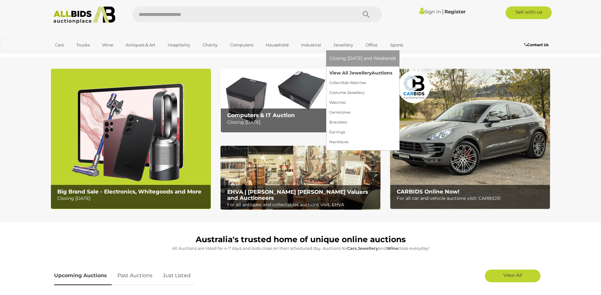
click at [343, 72] on link "View All Jewellery Auctions" at bounding box center [362, 73] width 67 height 10
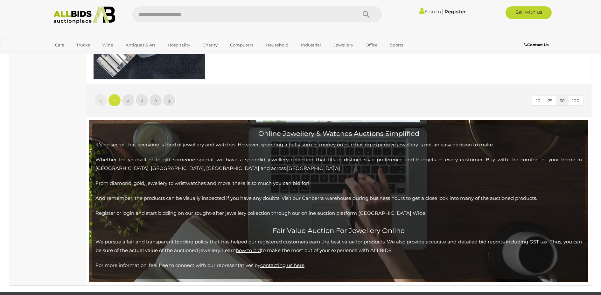
scroll to position [6232, 0]
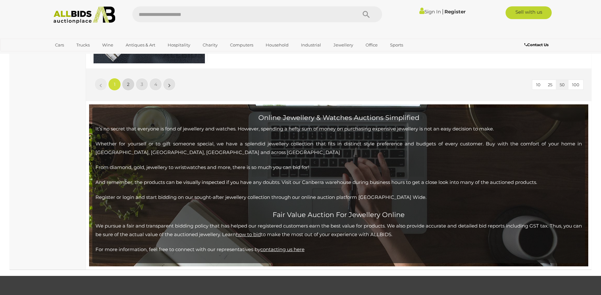
click at [130, 83] on link "2" at bounding box center [128, 84] width 13 height 13
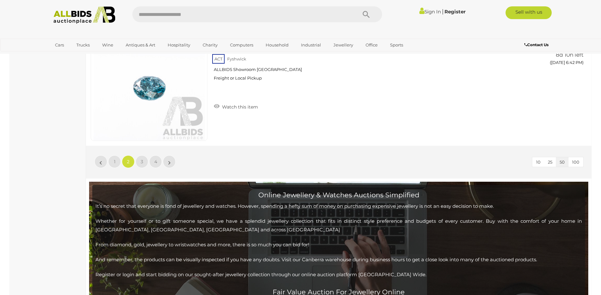
scroll to position [6179, 0]
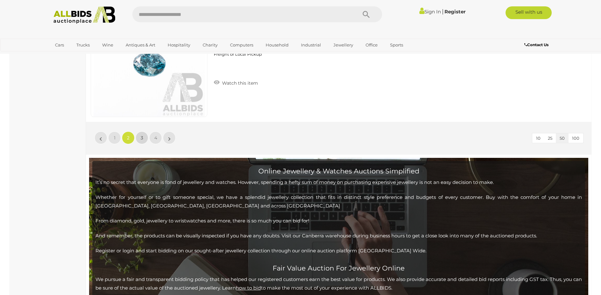
click at [142, 137] on span "3" at bounding box center [142, 138] width 3 height 6
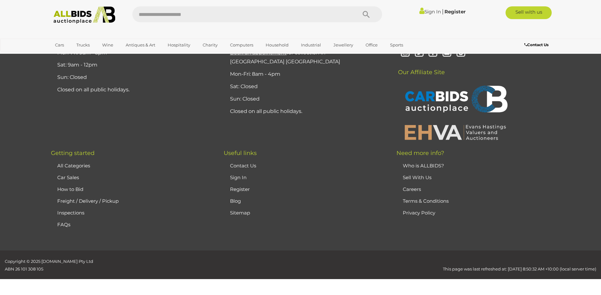
scroll to position [110, 0]
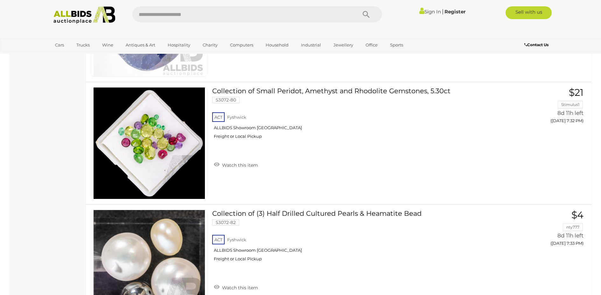
scroll to position [6232, 0]
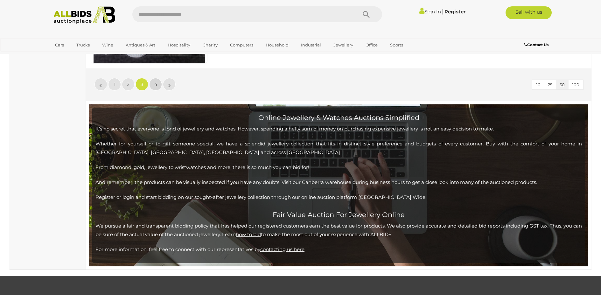
click at [155, 86] on span "4" at bounding box center [155, 84] width 3 height 6
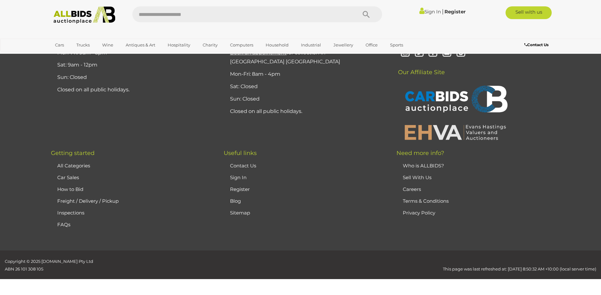
scroll to position [110, 0]
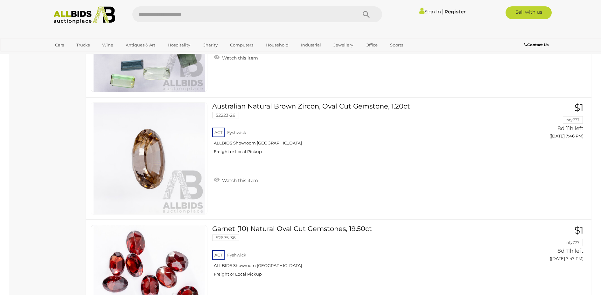
scroll to position [1805, 0]
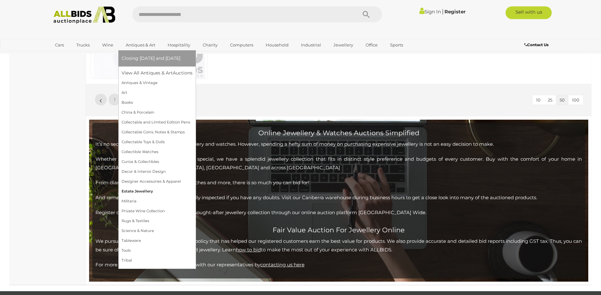
click at [131, 190] on link "Estate Jewellery" at bounding box center [157, 192] width 71 height 10
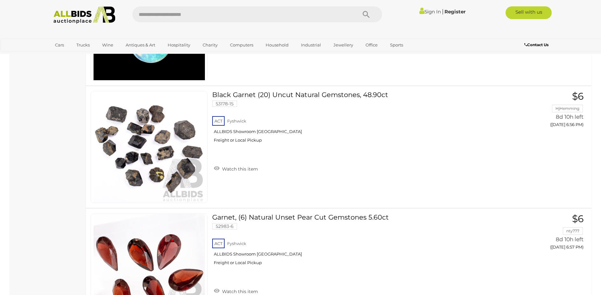
scroll to position [5292, 0]
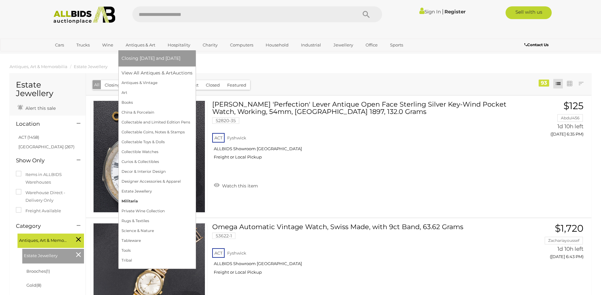
click at [130, 201] on link "Militaria" at bounding box center [157, 201] width 71 height 10
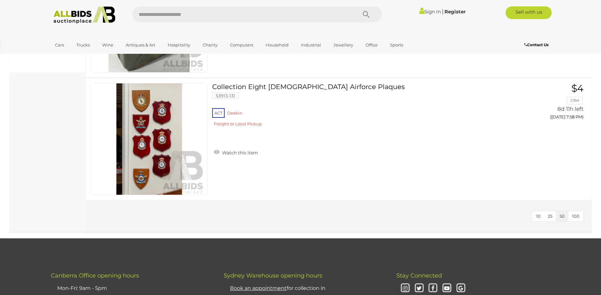
scroll to position [576, 0]
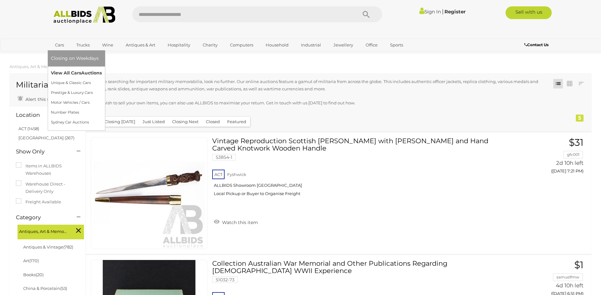
click at [68, 73] on link "View All Cars Auctions" at bounding box center [76, 73] width 51 height 10
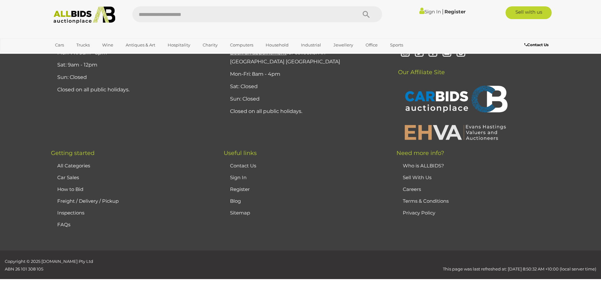
scroll to position [110, 0]
